Goal: Information Seeking & Learning: Learn about a topic

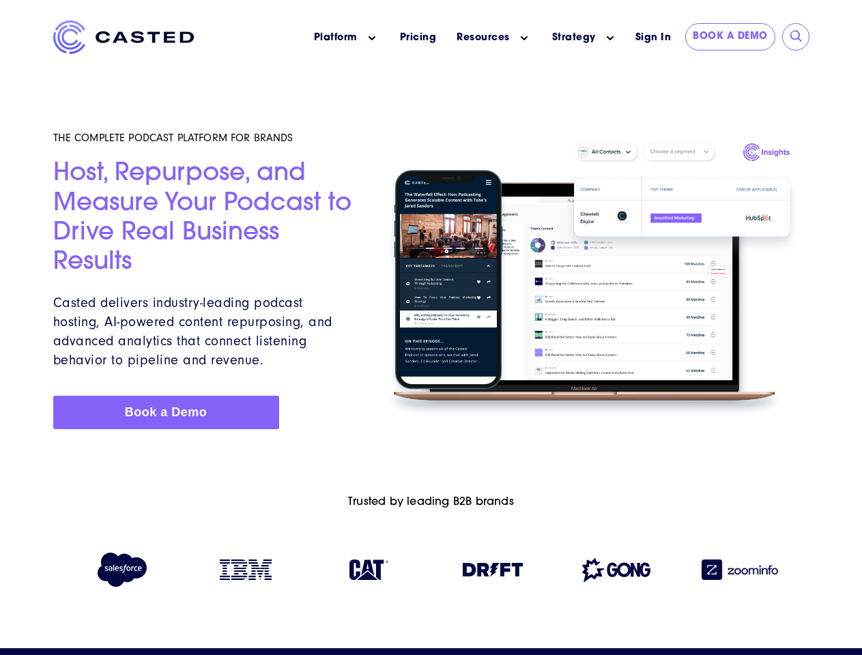
click at [372, 38] on icon "Main menu" at bounding box center [372, 38] width 7 height 7
click at [524, 38] on icon "Main menu" at bounding box center [524, 38] width 7 height 7
click at [573, 38] on link "Strategy" at bounding box center [574, 38] width 44 height 14
click at [610, 38] on icon "Main menu" at bounding box center [610, 38] width 7 height 7
click at [797, 37] on input "submit" at bounding box center [797, 37] width 14 height 14
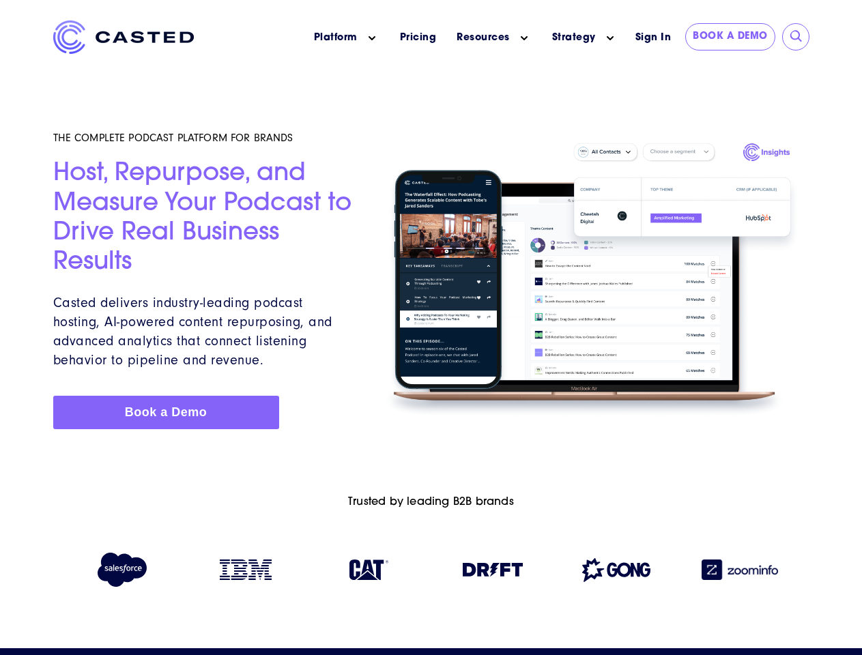
click at [493, 573] on img at bounding box center [493, 570] width 60 height 14
click at [616, 573] on img at bounding box center [616, 570] width 68 height 24
click at [740, 573] on img at bounding box center [740, 570] width 76 height 20
